Goal: Check status: Check status

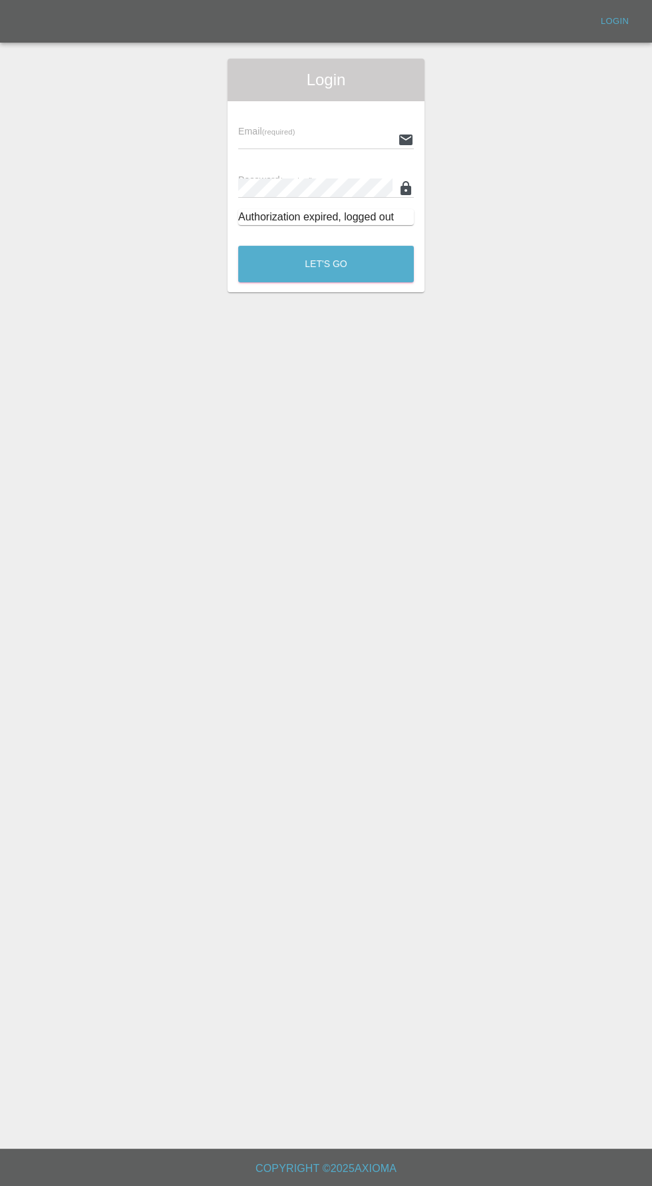
click at [282, 135] on input "text" at bounding box center [315, 139] width 154 height 19
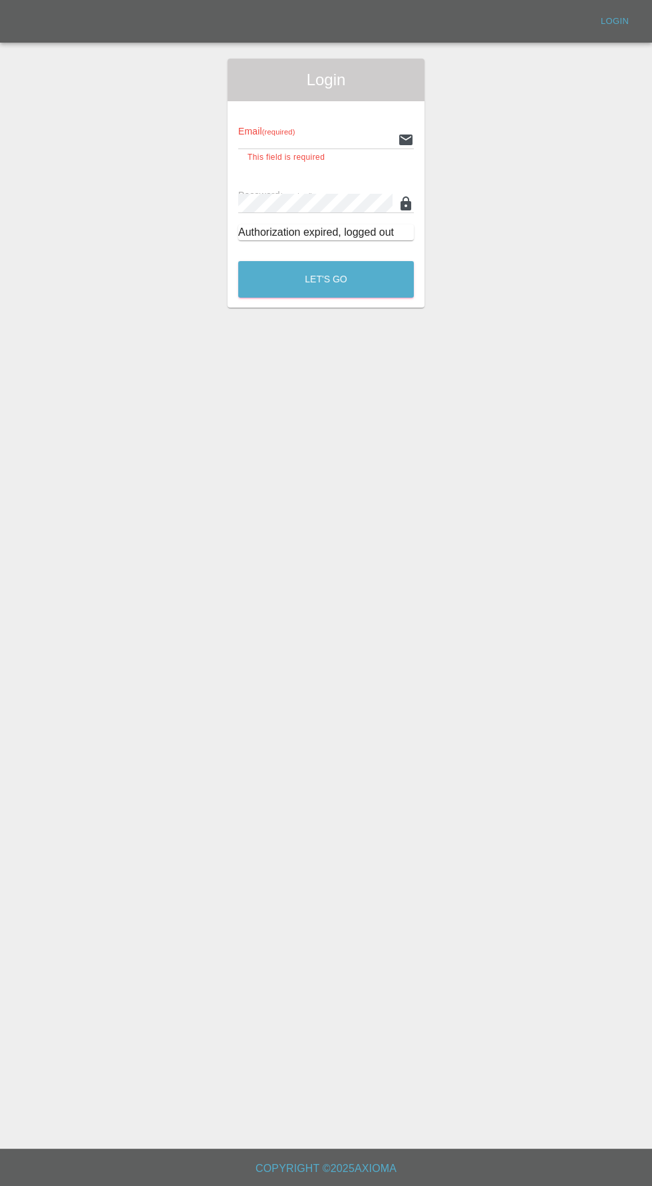
type input "info@darkknightbodyworks.co.uk"
click at [238, 261] on button "Let's Go" at bounding box center [326, 279] width 176 height 37
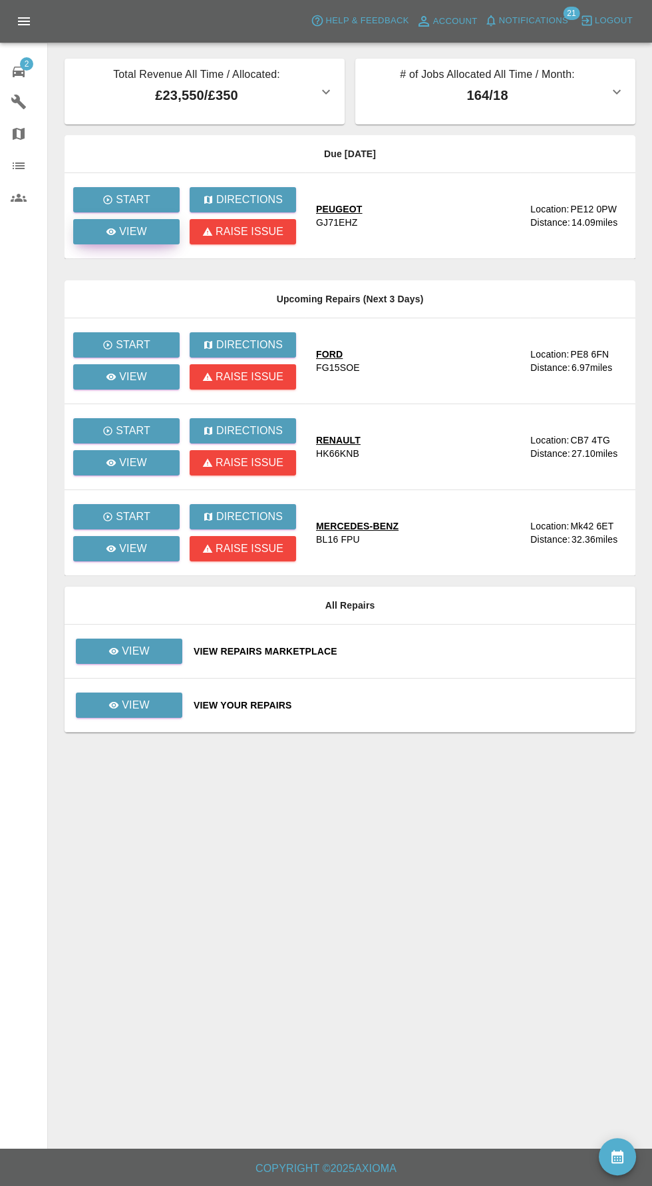
click at [123, 238] on p "View" at bounding box center [133, 232] width 28 height 16
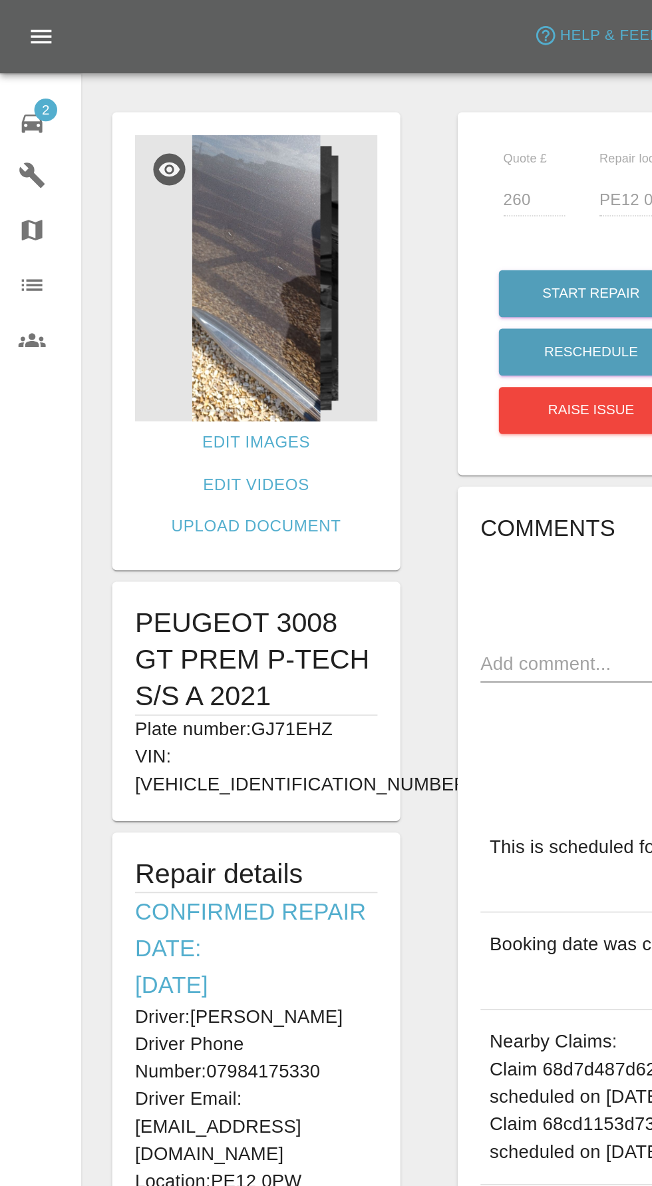
click at [146, 208] on img at bounding box center [149, 162] width 141 height 166
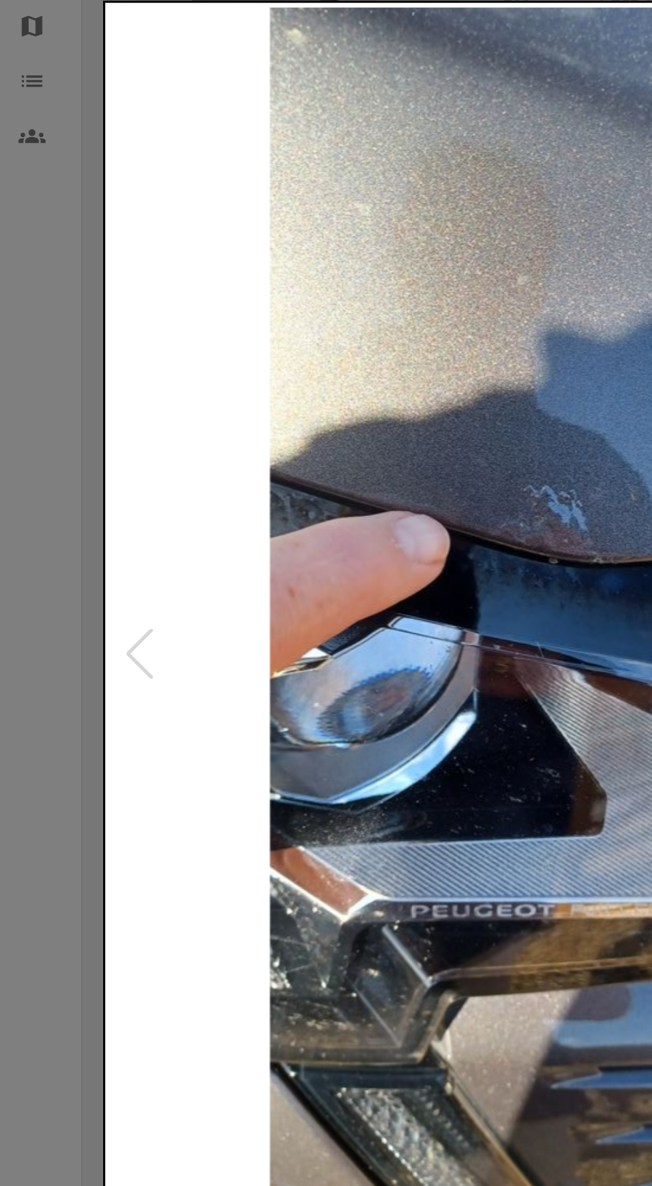
click at [19, 579] on div at bounding box center [326, 593] width 652 height 1186
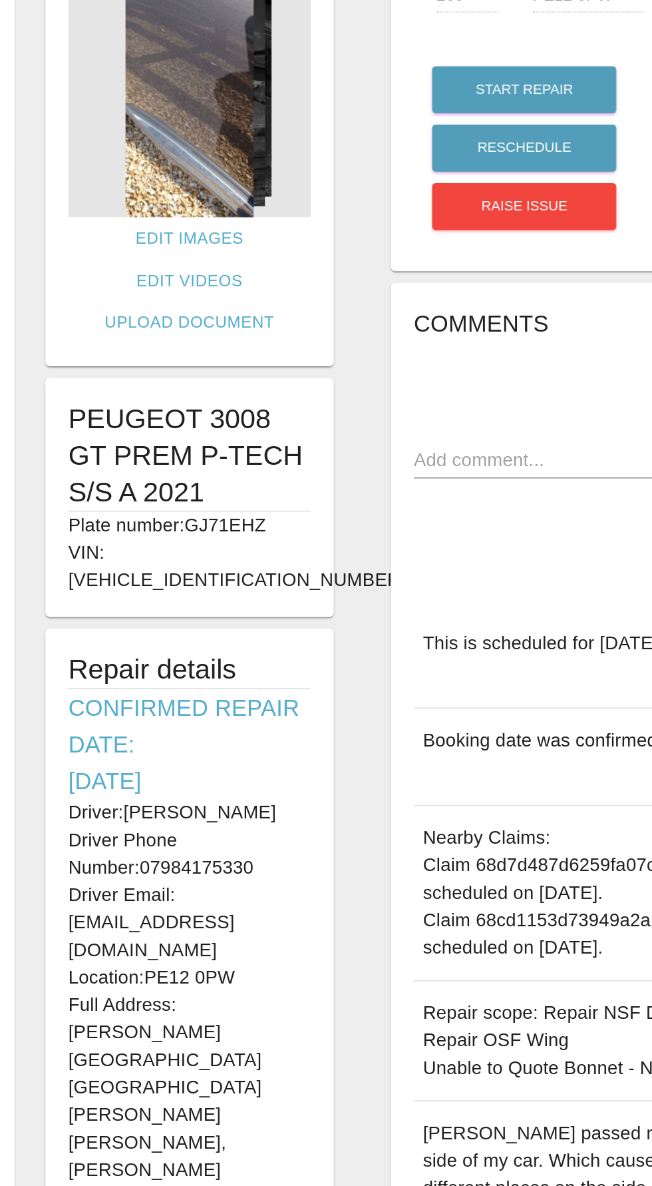
click at [125, 183] on img at bounding box center [149, 162] width 141 height 166
